Goal: Find specific page/section: Find specific page/section

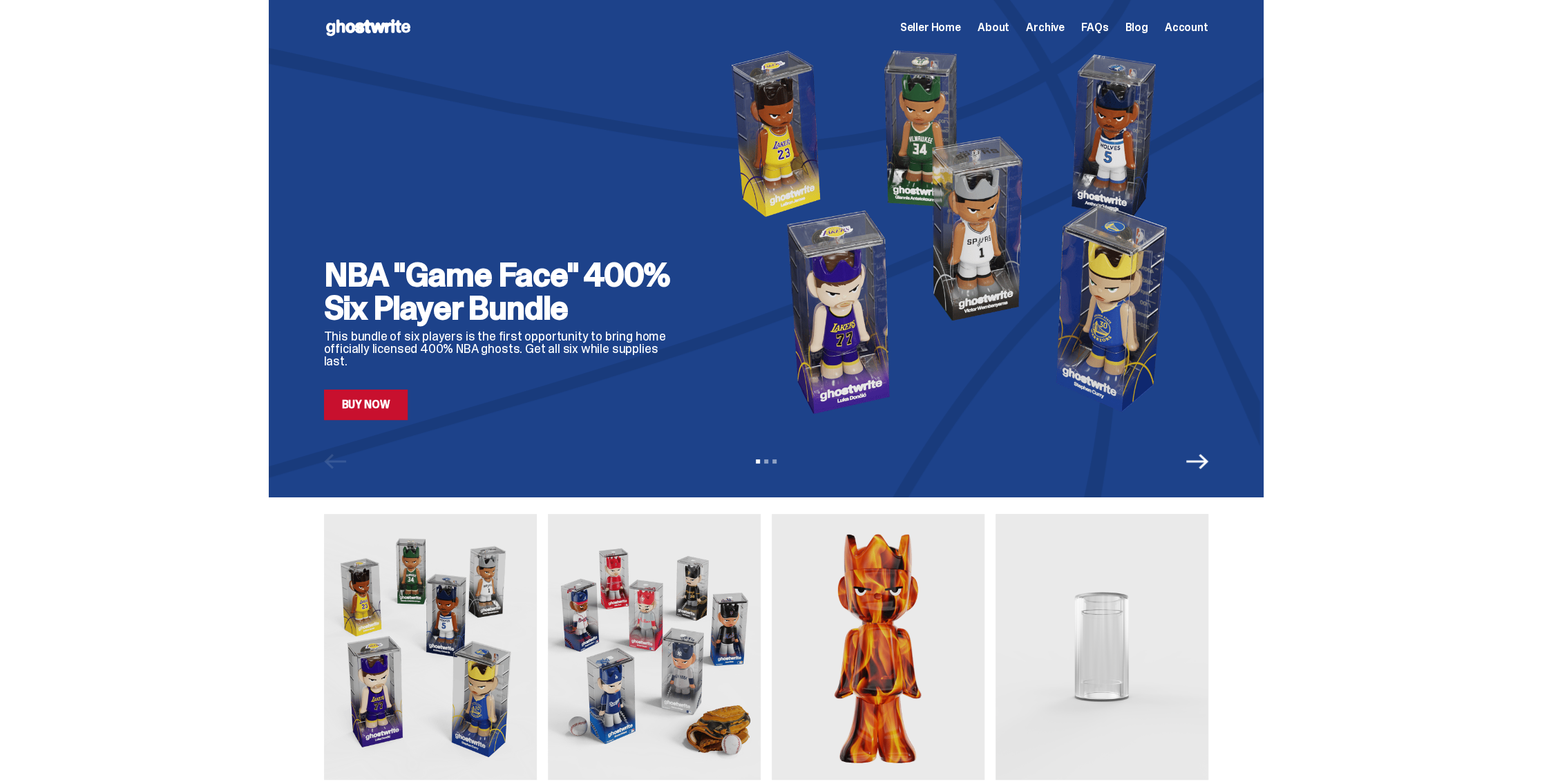
click at [942, 29] on span "Seller Home" at bounding box center [930, 27] width 61 height 11
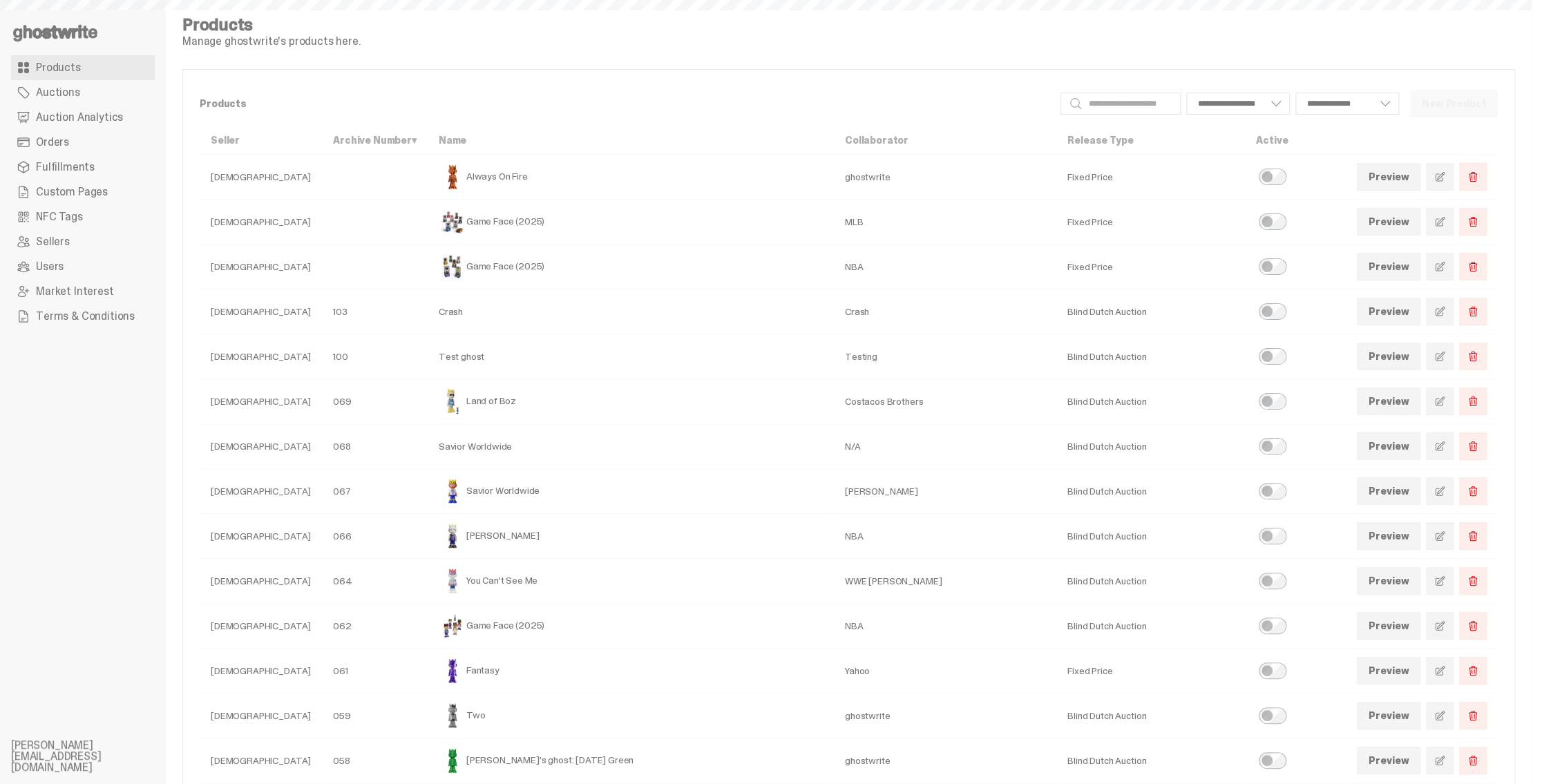
select select
click at [69, 126] on link "Auction Analytics" at bounding box center [83, 117] width 144 height 25
